Goal: Task Accomplishment & Management: Use online tool/utility

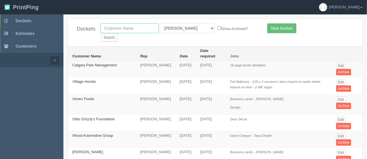
click at [116, 28] on input "text" at bounding box center [130, 28] width 58 height 10
type input "all makes"
click at [118, 33] on input "Search" at bounding box center [109, 37] width 17 height 9
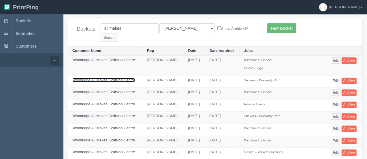
click at [109, 78] on link "Woodridge All Makes Collision Centre" at bounding box center [103, 80] width 63 height 4
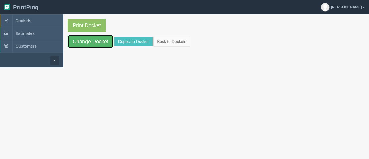
click at [98, 38] on link "Change Docket" at bounding box center [91, 41] width 46 height 13
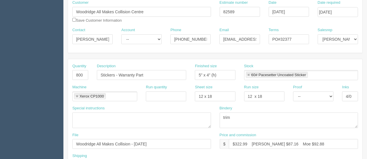
scroll to position [71, 0]
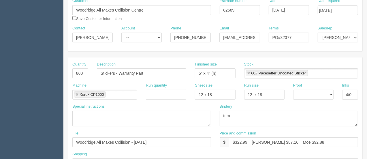
click at [304, 98] on div "Proof -- Email Hard Copy" at bounding box center [313, 93] width 49 height 21
click at [323, 119] on textarea "trim" at bounding box center [289, 119] width 139 height 16
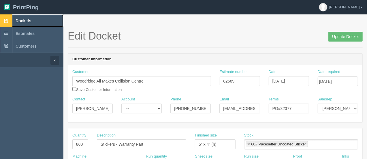
click at [21, 22] on span "Dockets" at bounding box center [24, 20] width 16 height 5
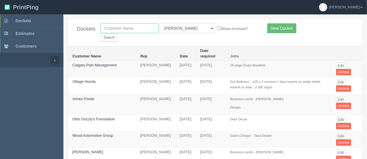
click at [117, 30] on input "text" at bounding box center [130, 28] width 58 height 10
type input "all makes"
click at [118, 33] on input "Search" at bounding box center [109, 37] width 17 height 9
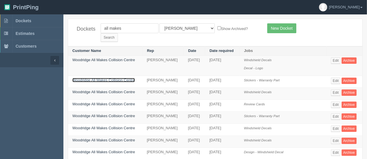
click at [106, 78] on link "Woodridge All Makes Collision Centre" at bounding box center [103, 80] width 63 height 4
click at [91, 78] on link "Woodridge All Makes Collision Centre" at bounding box center [103, 80] width 63 height 4
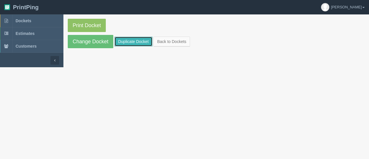
click at [129, 40] on link "Duplicate Docket" at bounding box center [134, 42] width 38 height 10
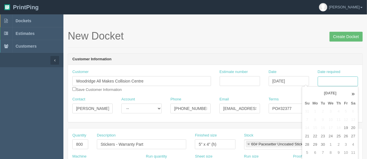
click at [330, 82] on input "Date required" at bounding box center [338, 81] width 40 height 10
click at [319, 130] on td "15" at bounding box center [315, 128] width 8 height 8
click at [347, 136] on td "26" at bounding box center [346, 136] width 7 height 8
type input "[DATE]"
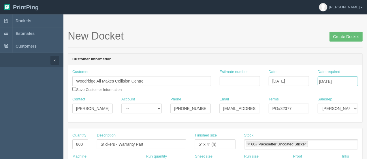
scroll to position [139, 0]
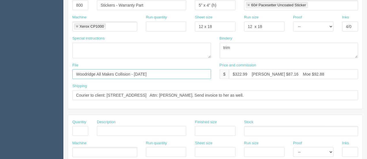
drag, startPoint x: 161, startPoint y: 74, endPoint x: 134, endPoint y: 74, distance: 26.3
click at [134, 74] on input "Woodridge All Makes Collision - June 2023" at bounding box center [141, 74] width 139 height 10
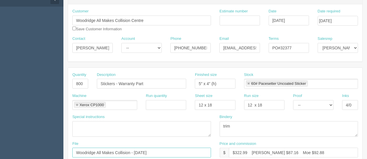
scroll to position [50, 0]
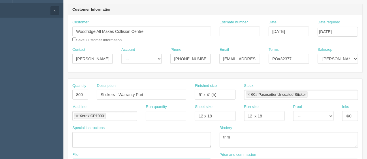
type input "Woodridge All Makes Collision - March 2024"
drag, startPoint x: 298, startPoint y: 56, endPoint x: 282, endPoint y: 57, distance: 16.2
click at [282, 57] on input "PO#32377" at bounding box center [289, 59] width 40 height 10
type input "PO#"
click at [303, 17] on div "Customer Woodridge All Makes Collision Centre Save Customer Information Estimat…" at bounding box center [215, 43] width 295 height 57
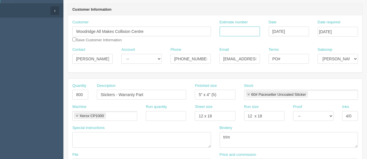
click at [246, 31] on input "Estimate number" at bounding box center [240, 32] width 40 height 10
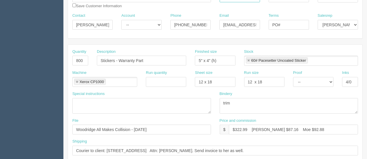
scroll to position [0, 0]
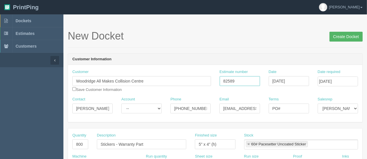
type input "82589"
click at [352, 35] on input "Create Docket" at bounding box center [346, 37] width 33 height 10
